Goal: Transaction & Acquisition: Purchase product/service

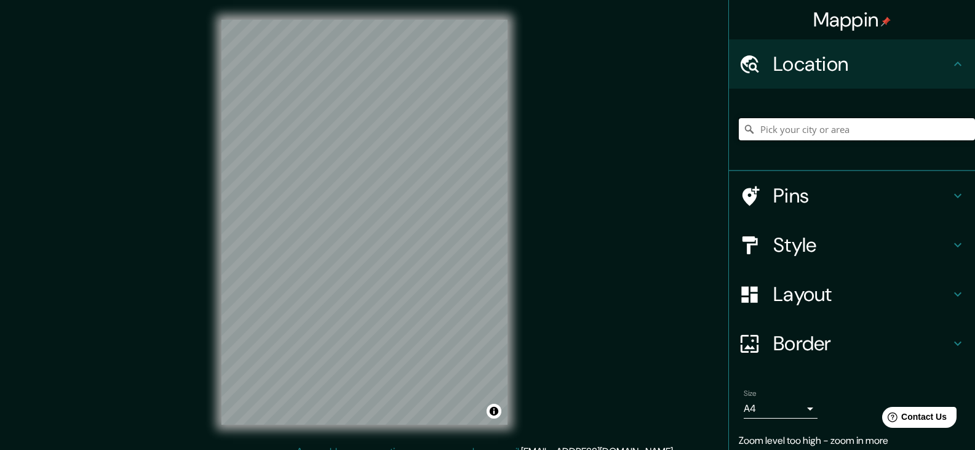
click at [820, 126] on input "Pick your city or area" at bounding box center [857, 129] width 236 height 22
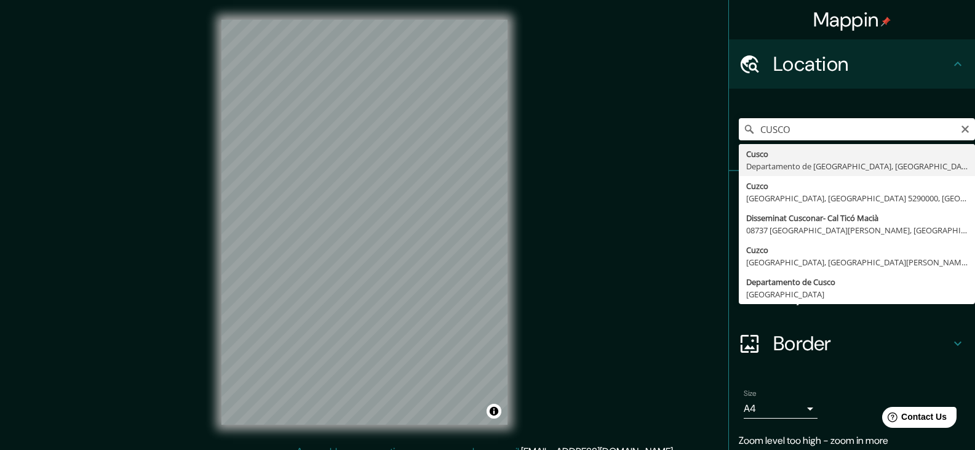
type input "Cusco, [GEOGRAPHIC_DATA], [GEOGRAPHIC_DATA]"
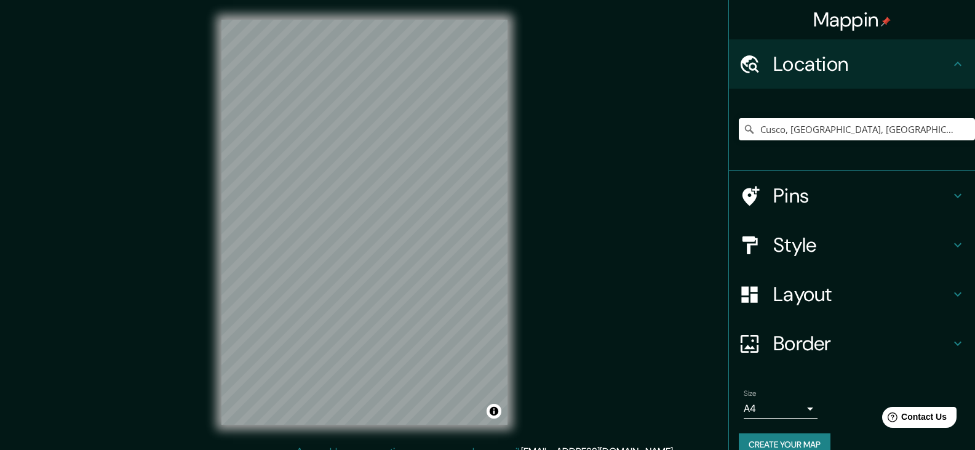
click at [569, 221] on div "Mappin Location [GEOGRAPHIC_DATA], [GEOGRAPHIC_DATA], [GEOGRAPHIC_DATA] Pins St…" at bounding box center [487, 232] width 975 height 464
click at [804, 405] on body "Mappin Location [GEOGRAPHIC_DATA], [GEOGRAPHIC_DATA], [GEOGRAPHIC_DATA] Pins St…" at bounding box center [487, 225] width 975 height 450
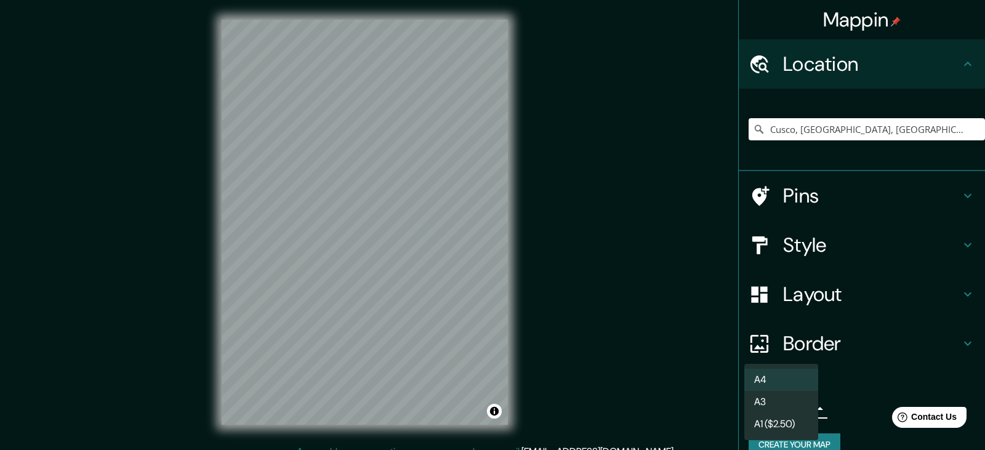
click at [777, 398] on li "A3" at bounding box center [781, 402] width 74 height 22
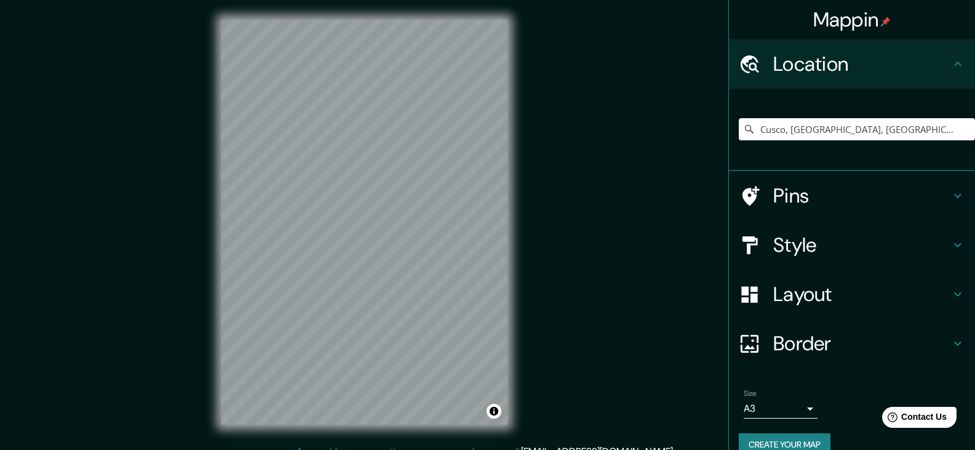
scroll to position [21, 0]
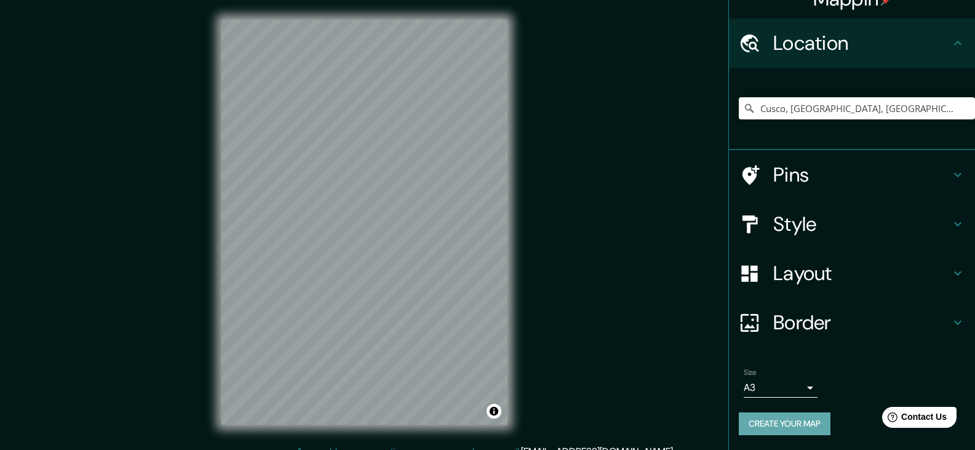
click at [804, 421] on button "Create your map" at bounding box center [785, 423] width 92 height 23
click at [951, 322] on icon at bounding box center [958, 322] width 15 height 15
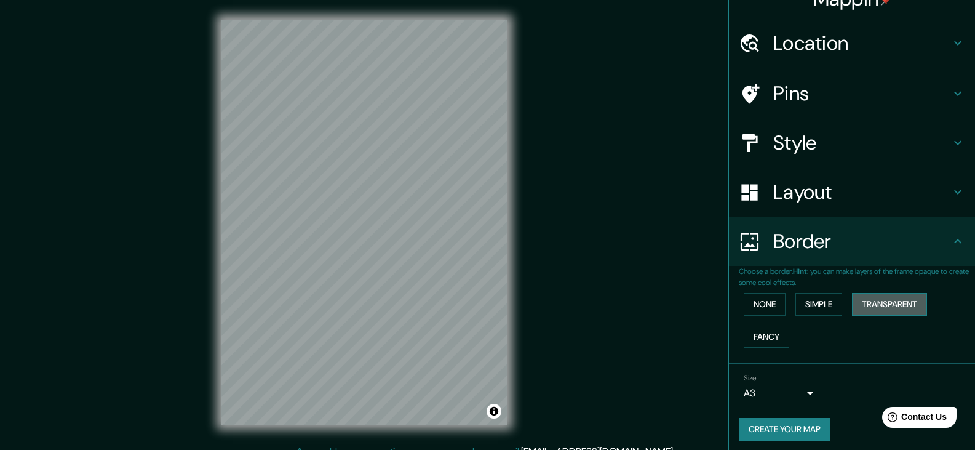
click at [864, 301] on button "Transparent" at bounding box center [889, 304] width 75 height 23
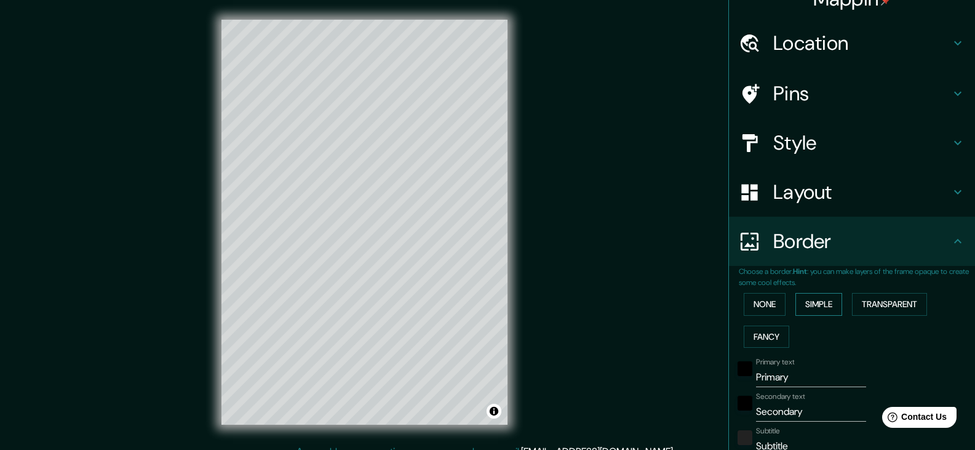
click at [823, 304] on button "Simple" at bounding box center [819, 304] width 47 height 23
click at [767, 305] on button "None" at bounding box center [765, 304] width 42 height 23
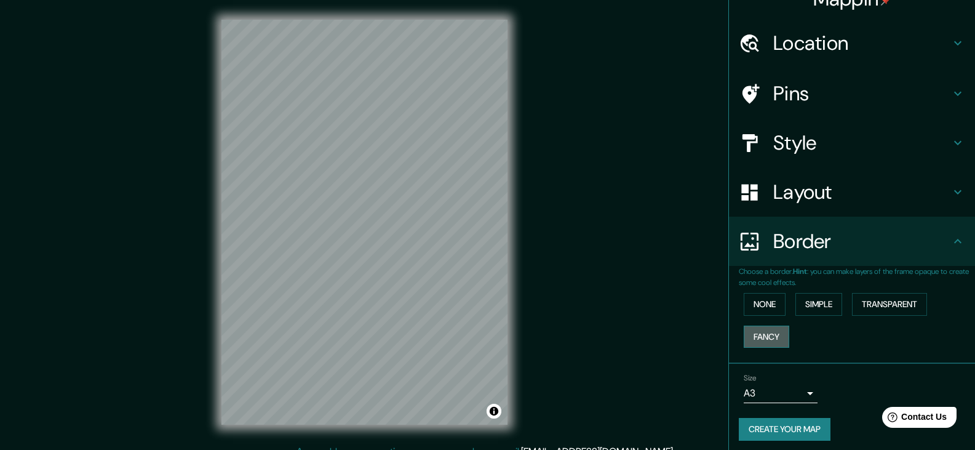
click at [769, 333] on button "Fancy" at bounding box center [767, 337] width 46 height 23
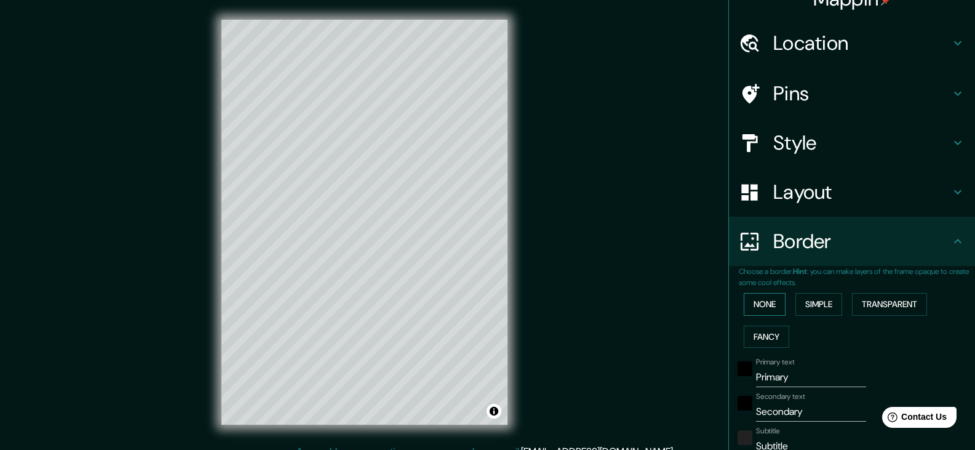
click at [756, 304] on button "None" at bounding box center [765, 304] width 42 height 23
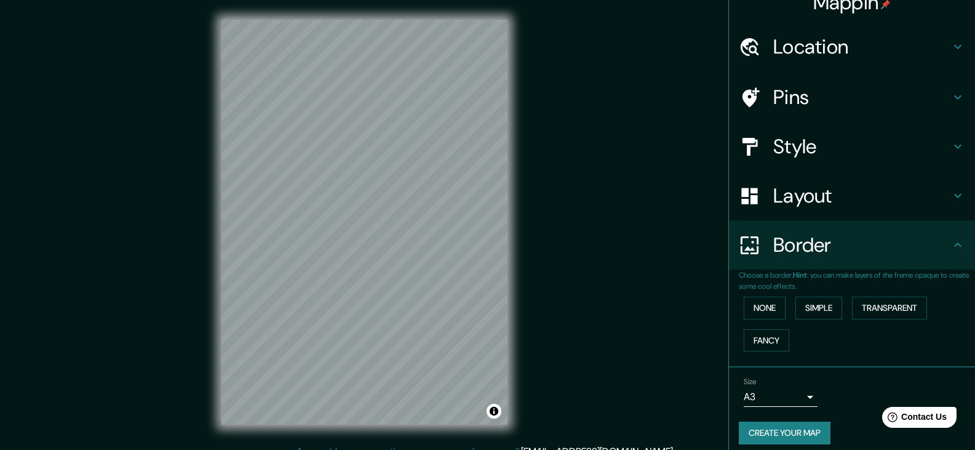
scroll to position [26, 0]
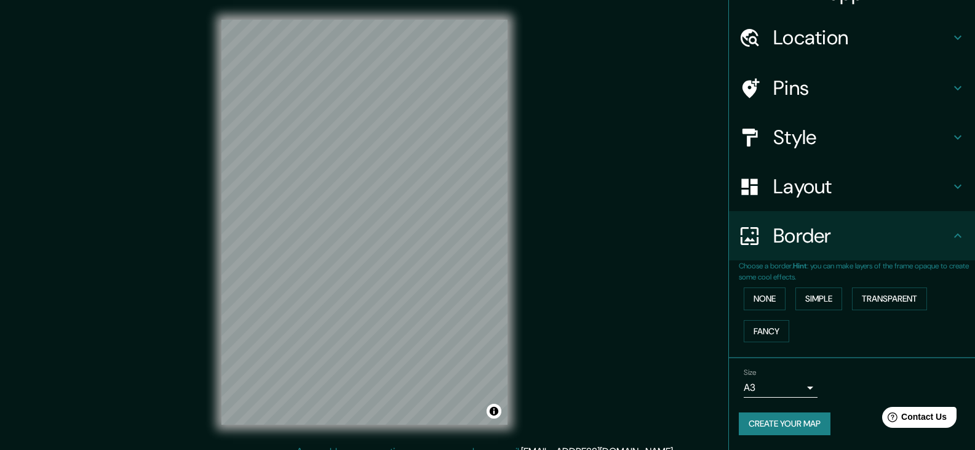
click at [799, 388] on body "Mappin Location [GEOGRAPHIC_DATA], [GEOGRAPHIC_DATA], [GEOGRAPHIC_DATA] Pins St…" at bounding box center [487, 225] width 975 height 450
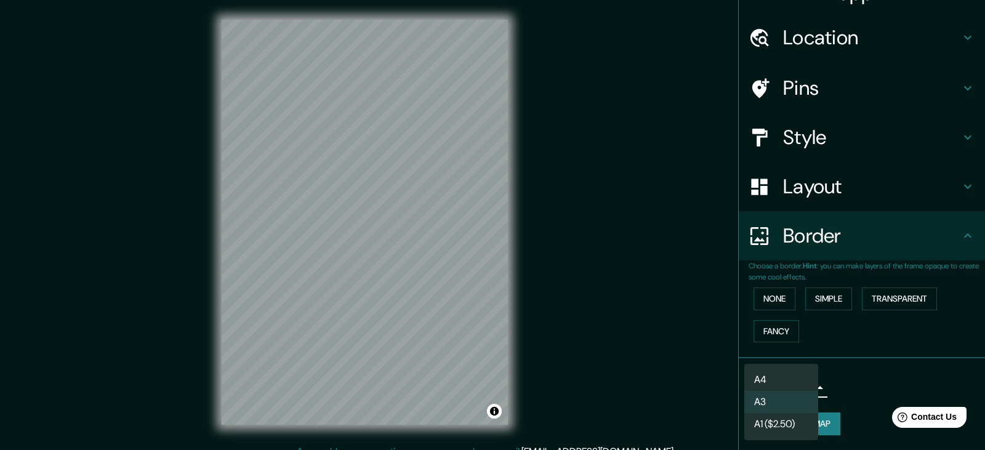
click at [789, 370] on li "A4" at bounding box center [781, 380] width 74 height 22
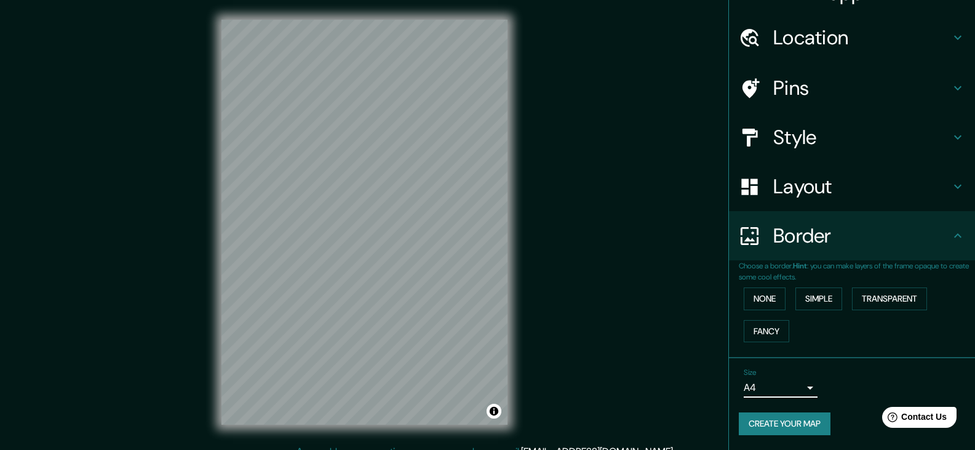
click at [798, 388] on body "Mappin Location [GEOGRAPHIC_DATA], [GEOGRAPHIC_DATA], [GEOGRAPHIC_DATA] Pins St…" at bounding box center [487, 225] width 975 height 450
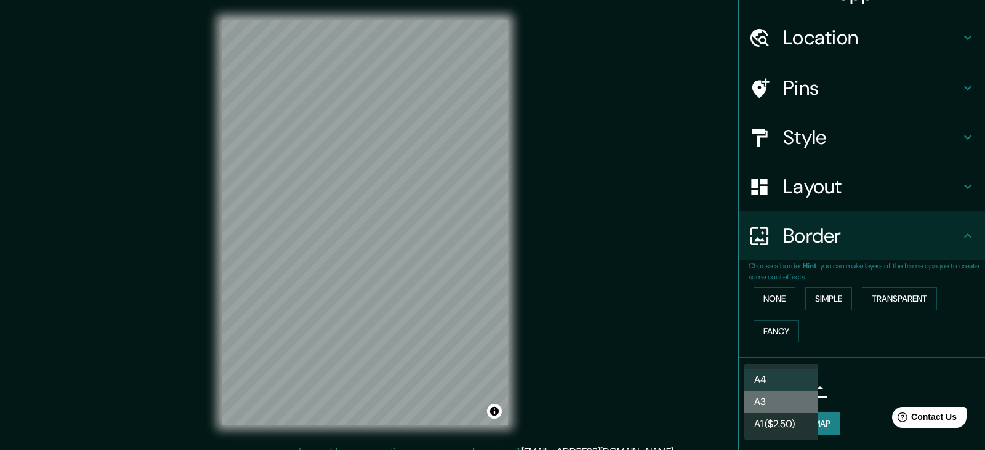
click at [797, 398] on li "A3" at bounding box center [781, 402] width 74 height 22
type input "a4"
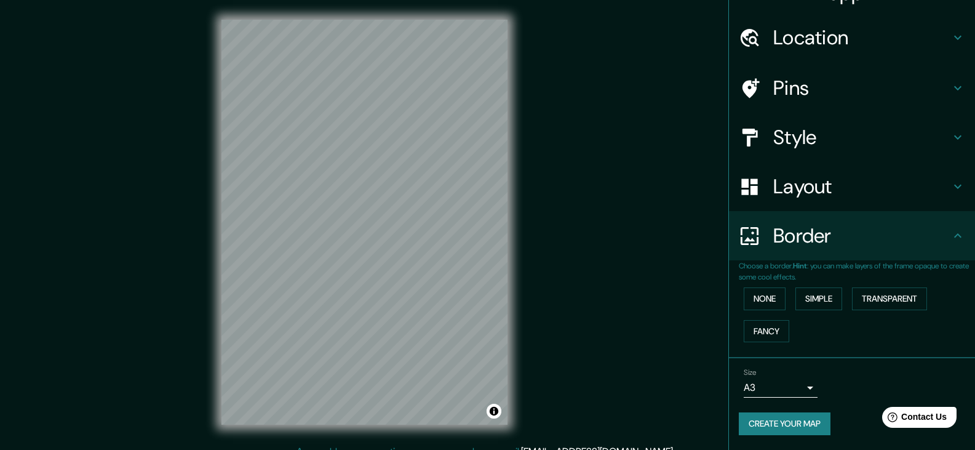
click at [523, 339] on div "© Mapbox © OpenStreetMap Improve this map" at bounding box center [365, 222] width 326 height 444
click at [509, 273] on div "© Mapbox © OpenStreetMap Improve this map" at bounding box center [365, 222] width 326 height 444
click at [420, 18] on div "© Mapbox © OpenStreetMap Improve this map" at bounding box center [365, 222] width 326 height 444
